Goal: Task Accomplishment & Management: Use online tool/utility

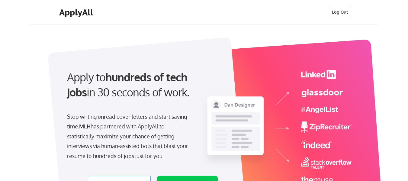
select select ""engineering""
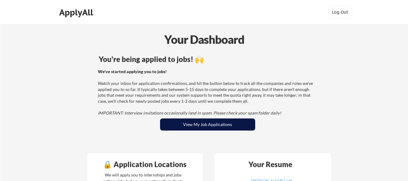
click at [214, 126] on button "View My Job Applications" at bounding box center [207, 124] width 95 height 12
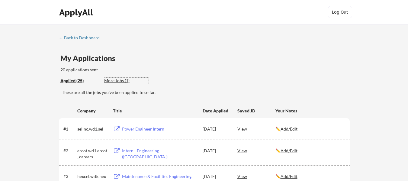
click at [124, 82] on div "More Jobs (1)" at bounding box center [126, 81] width 44 height 6
